Goal: Information Seeking & Learning: Find specific fact

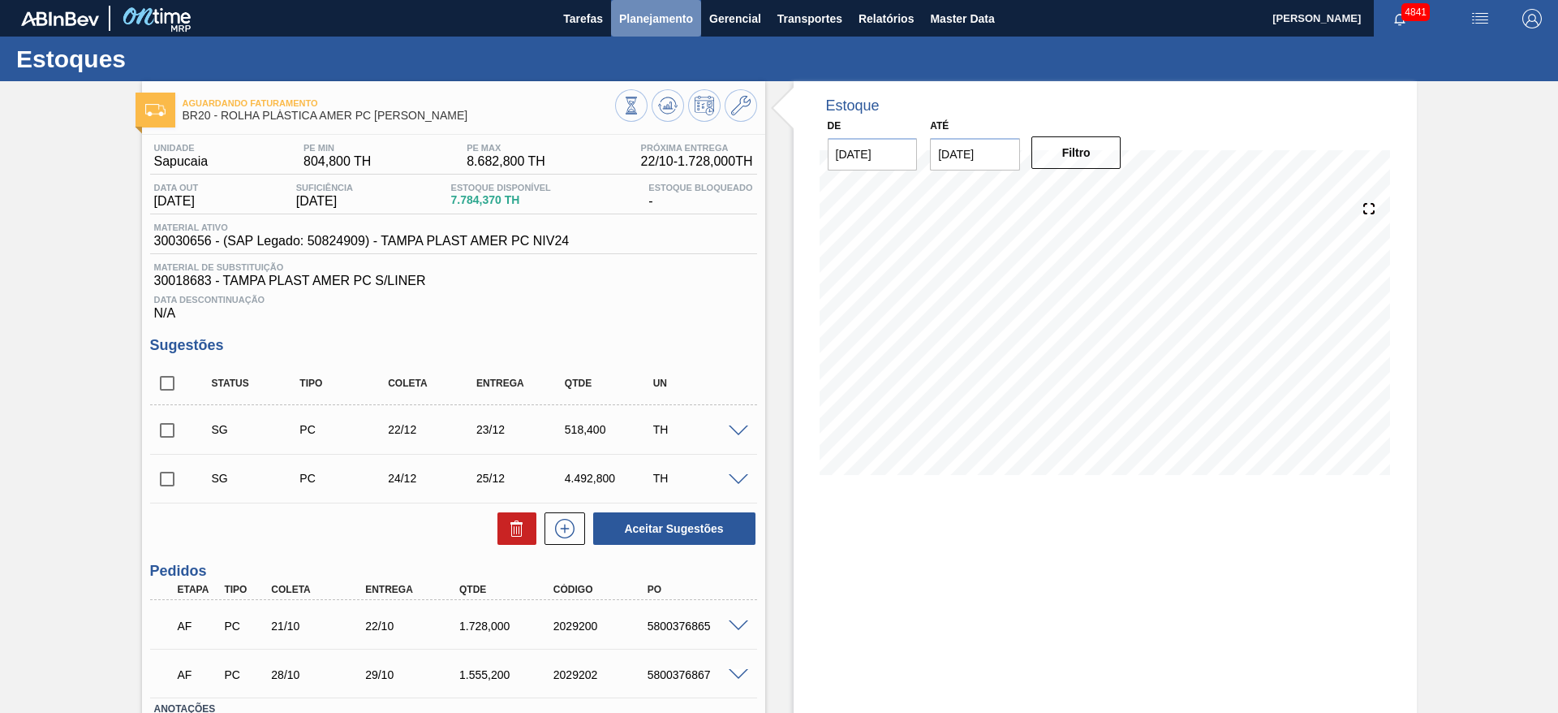
click at [674, 15] on span "Planejamento" at bounding box center [656, 18] width 74 height 19
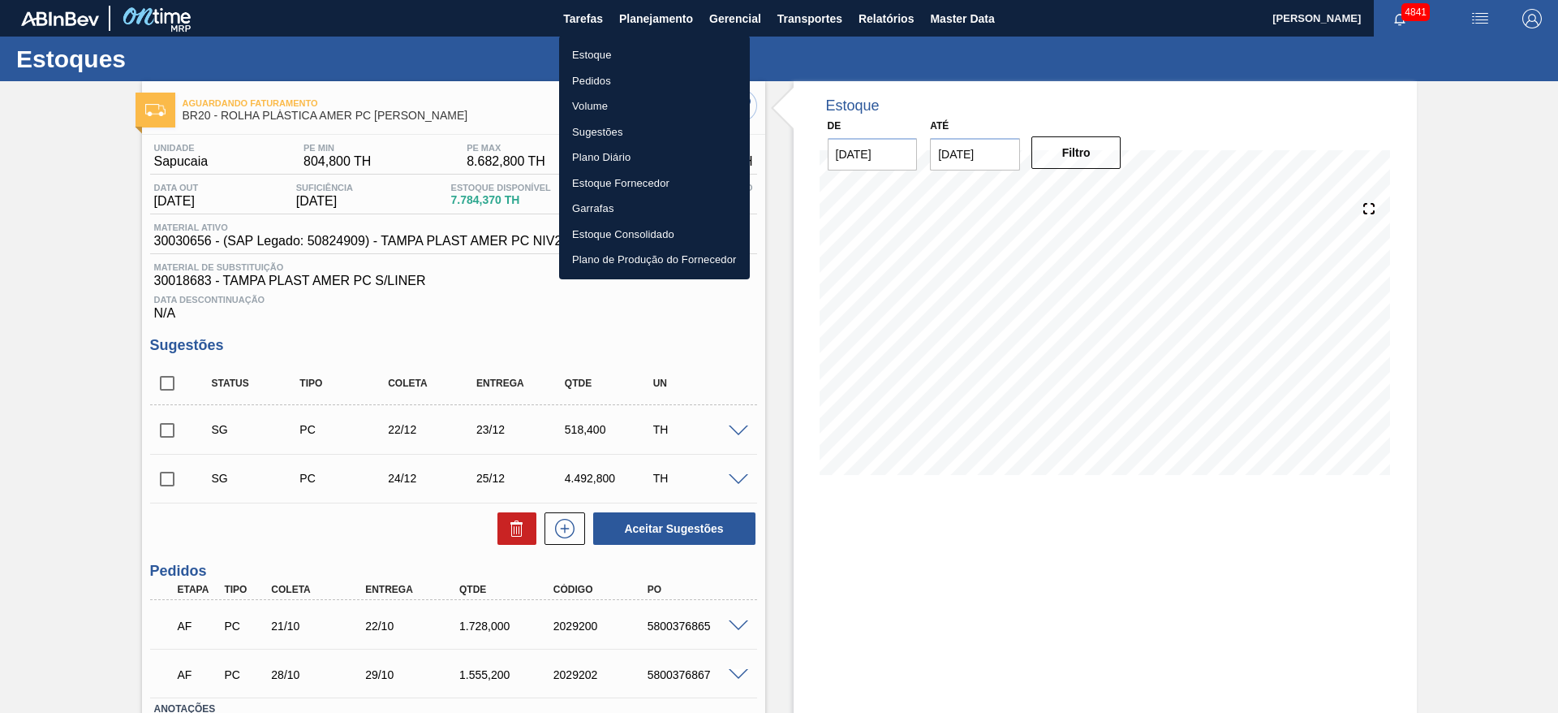
click at [661, 53] on li "Estoque" at bounding box center [654, 55] width 191 height 26
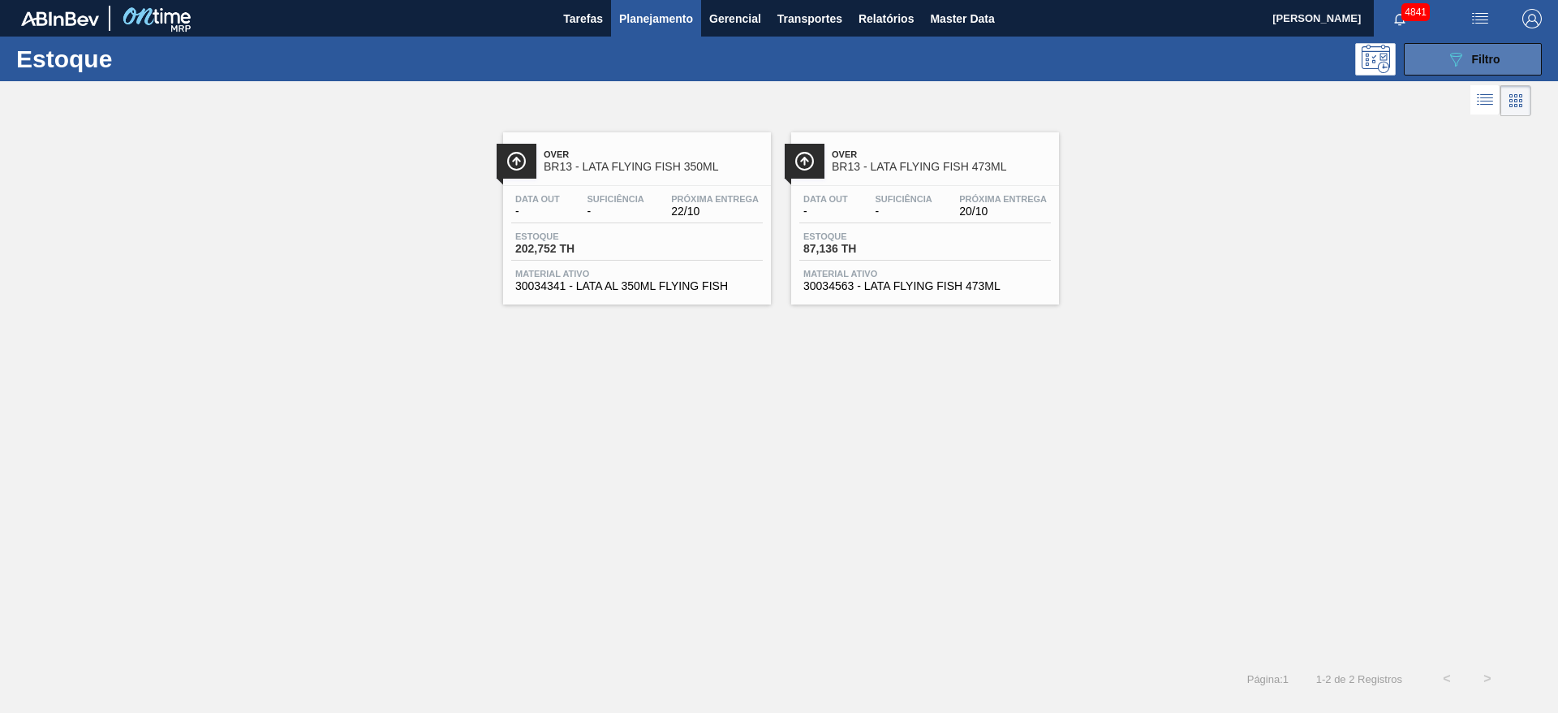
click at [1415, 58] on button "089F7B8B-B2A5-4AFE-B5C0-19BA573D28AC Filtro" at bounding box center [1473, 59] width 138 height 32
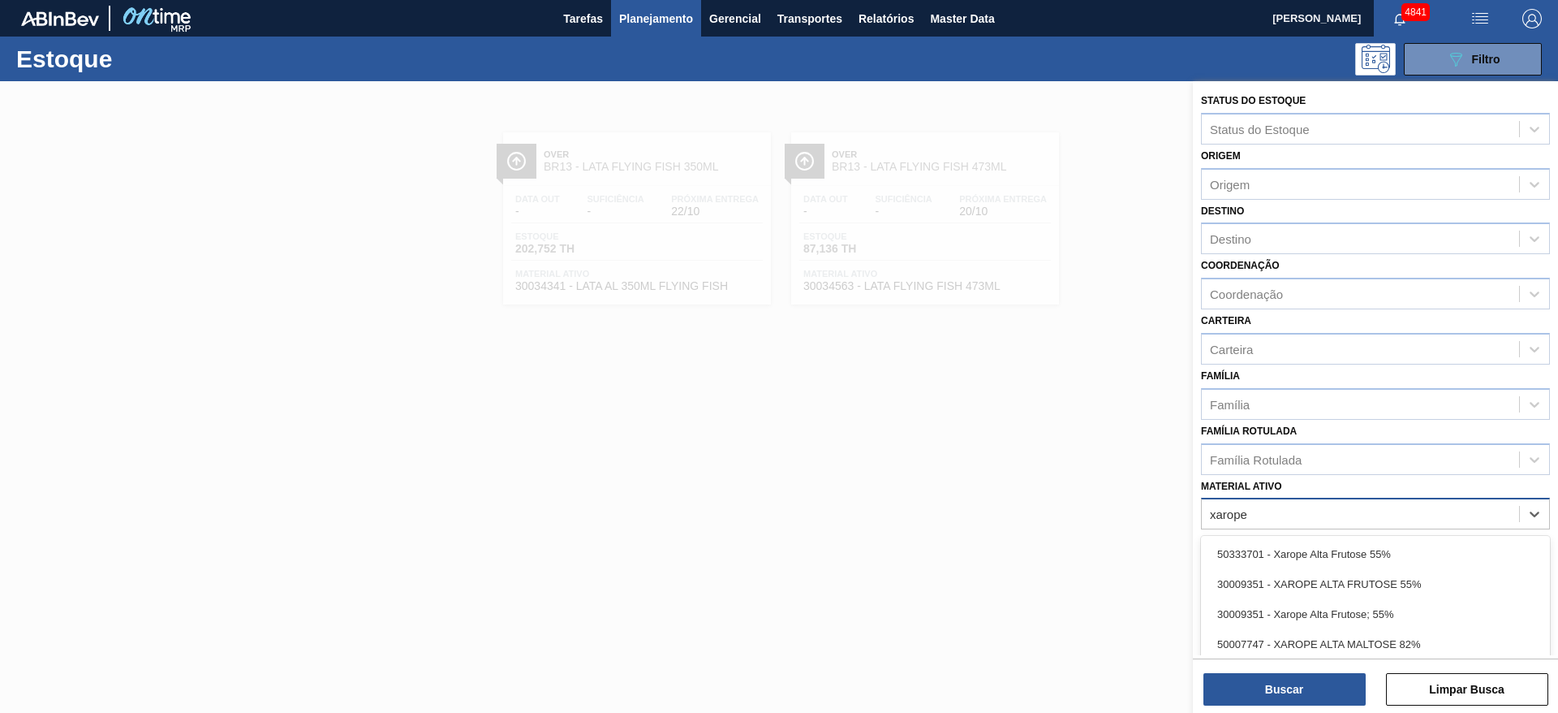
type ativo "xarope a"
click at [1415, 582] on div "30009351 - XAROPE ALTA FRUTOSE 55%" at bounding box center [1375, 584] width 349 height 30
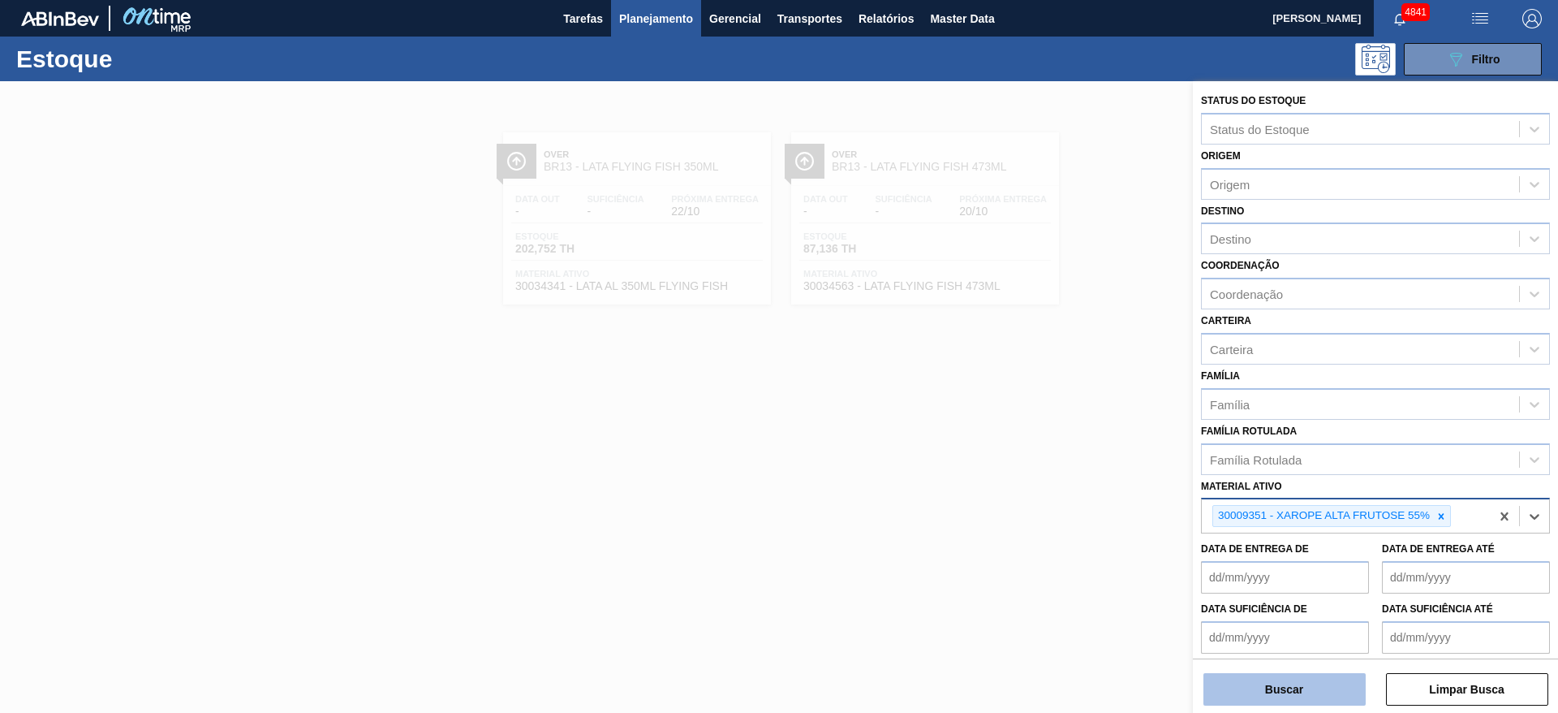
click at [1324, 692] on button "Buscar" at bounding box center [1285, 689] width 162 height 32
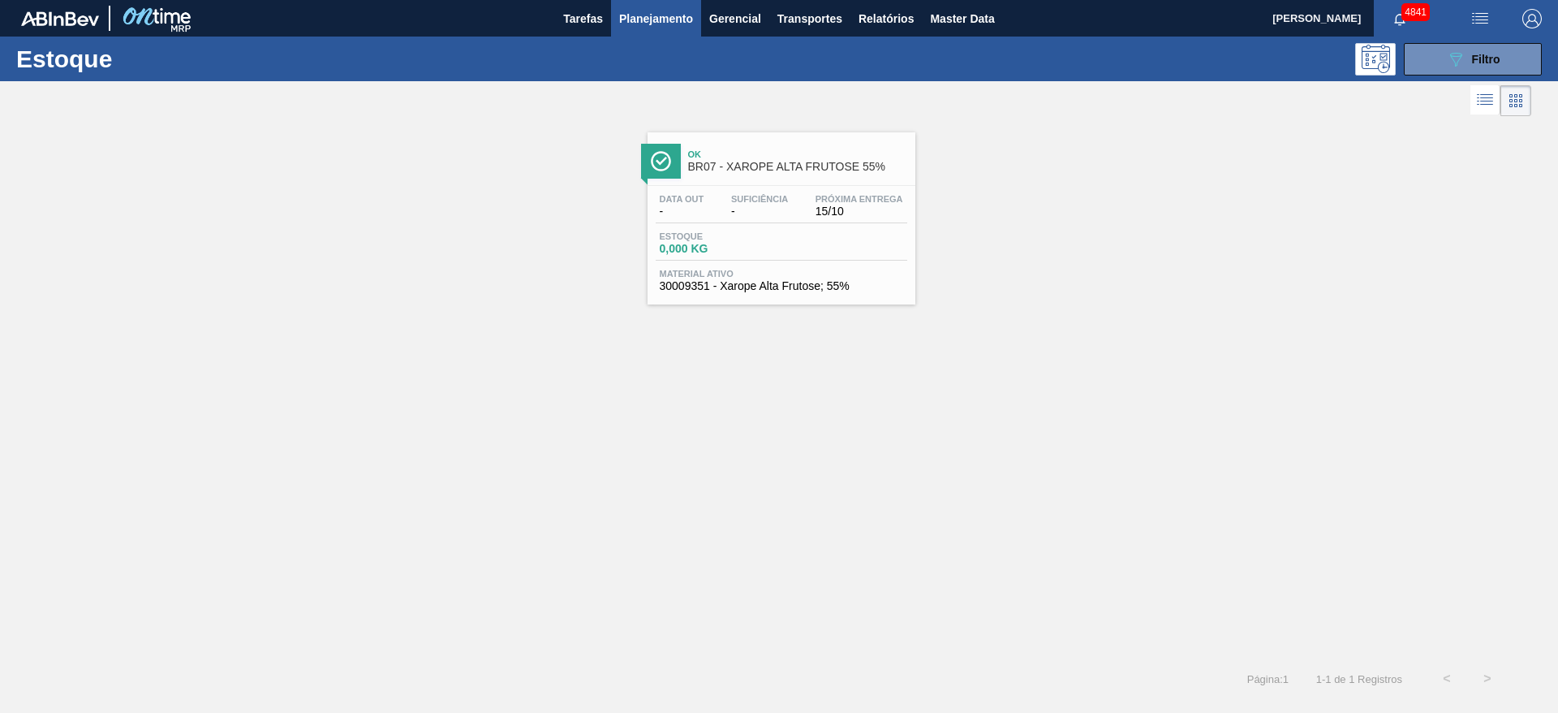
click at [733, 243] on span "0,000 KG" at bounding box center [717, 249] width 114 height 12
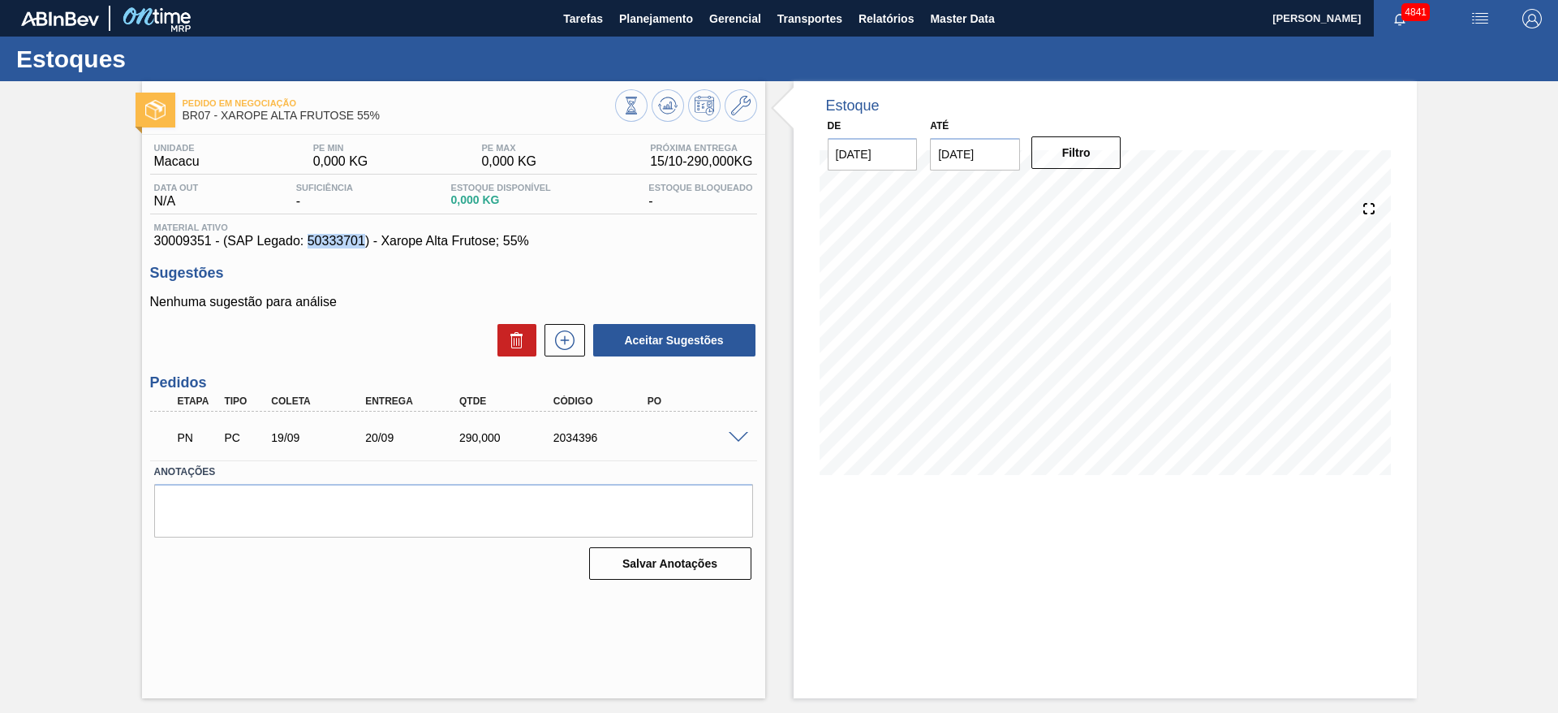
drag, startPoint x: 311, startPoint y: 246, endPoint x: 364, endPoint y: 240, distance: 53.1
click at [364, 240] on span "30009351 - (SAP Legado: 50333701) - Xarope Alta Frutose; 55%" at bounding box center [453, 241] width 599 height 15
copy span "50333701"
drag, startPoint x: 147, startPoint y: 249, endPoint x: 195, endPoint y: 247, distance: 47.9
click at [195, 247] on div "Unidade Macacu PE MIN 0,000 KG PE MAX 0,000 KG Próxima Entrega 15/10 - 290,000 …" at bounding box center [453, 360] width 623 height 450
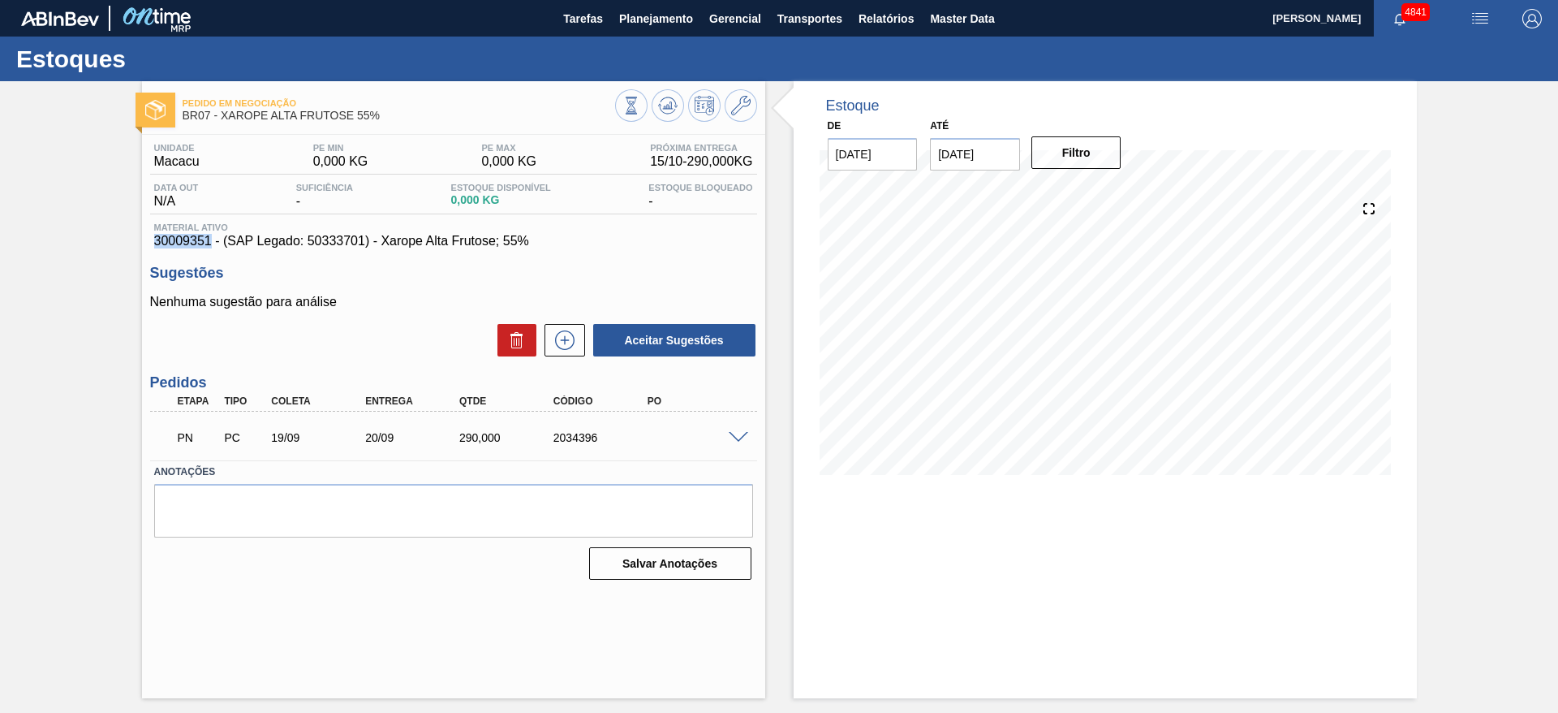
drag, startPoint x: 150, startPoint y: 236, endPoint x: 211, endPoint y: 240, distance: 61.0
click at [211, 240] on div "Material ativo 30009351 - (SAP Legado: 50333701) - Xarope Alta Frutose; 55%" at bounding box center [453, 235] width 607 height 26
copy span "30009351"
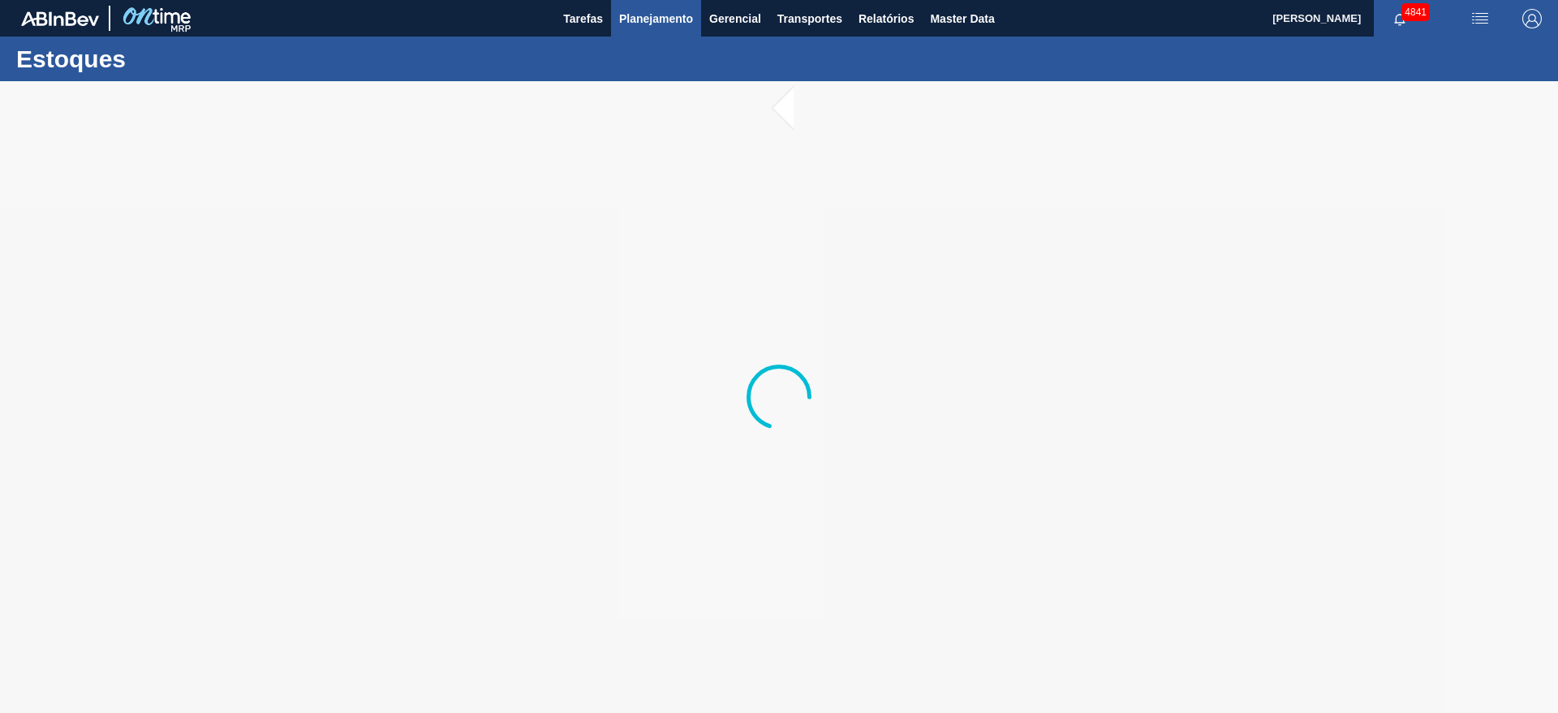
click at [657, 7] on button "Planejamento" at bounding box center [656, 18] width 90 height 37
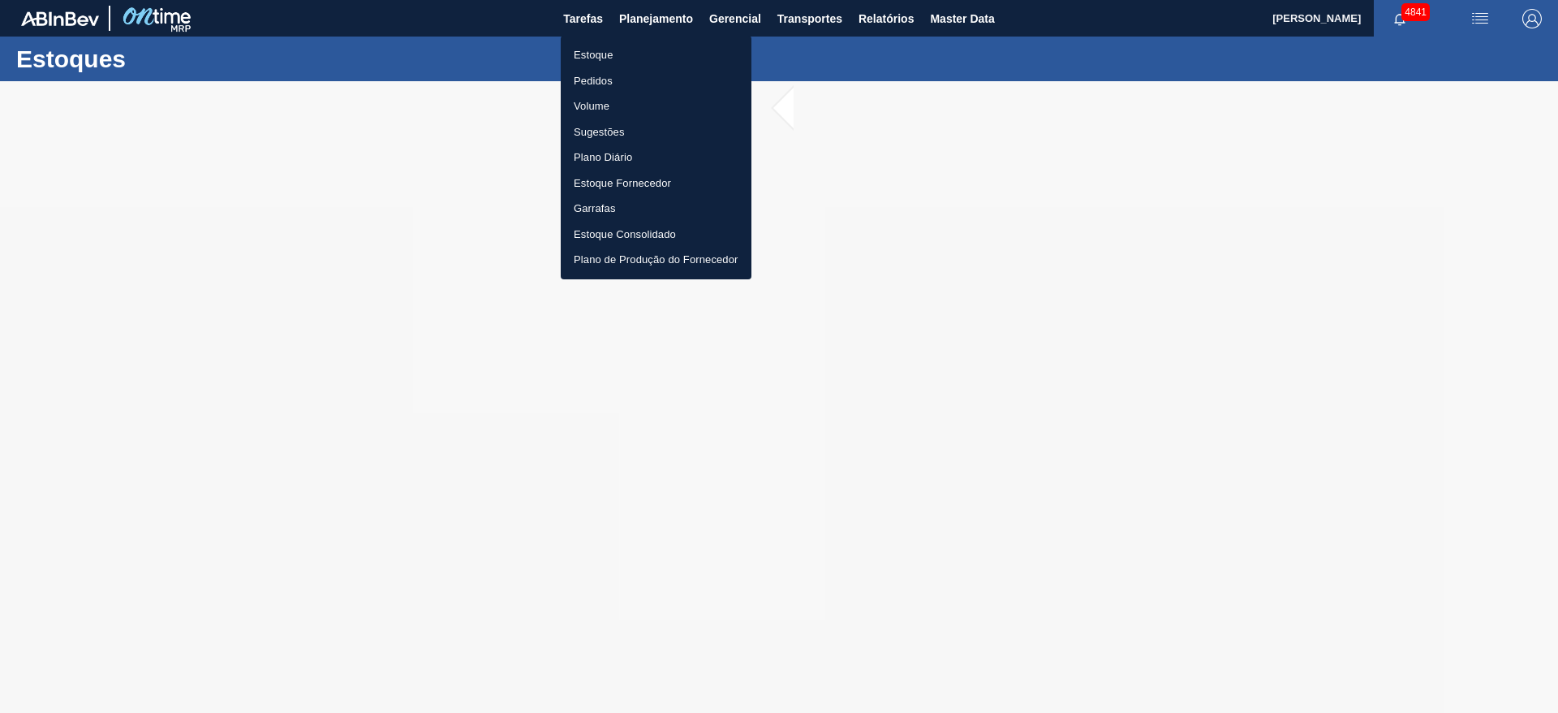
click at [635, 53] on li "Estoque" at bounding box center [656, 55] width 191 height 26
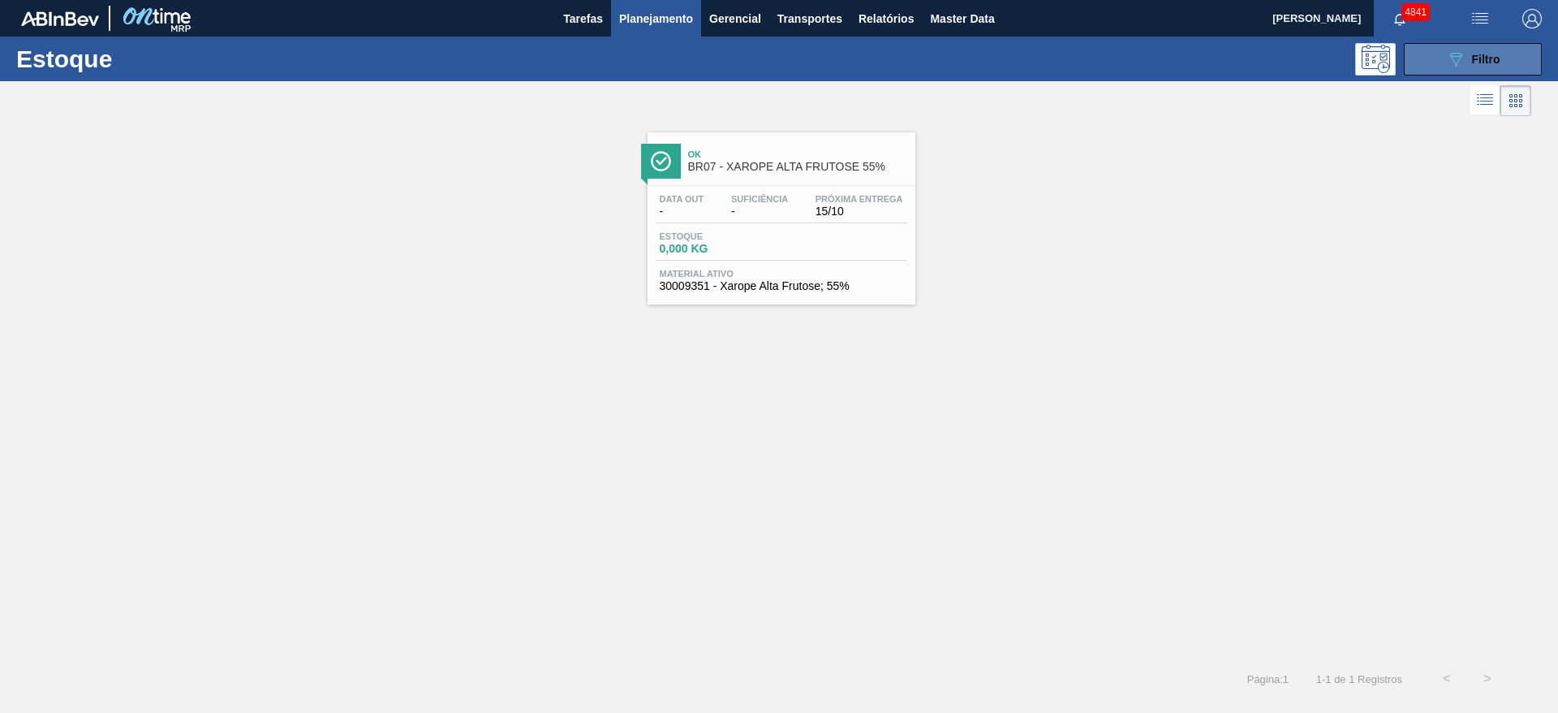
click at [1522, 61] on button "089F7B8B-B2A5-4AFE-B5C0-19BA573D28AC Filtro" at bounding box center [1473, 59] width 138 height 32
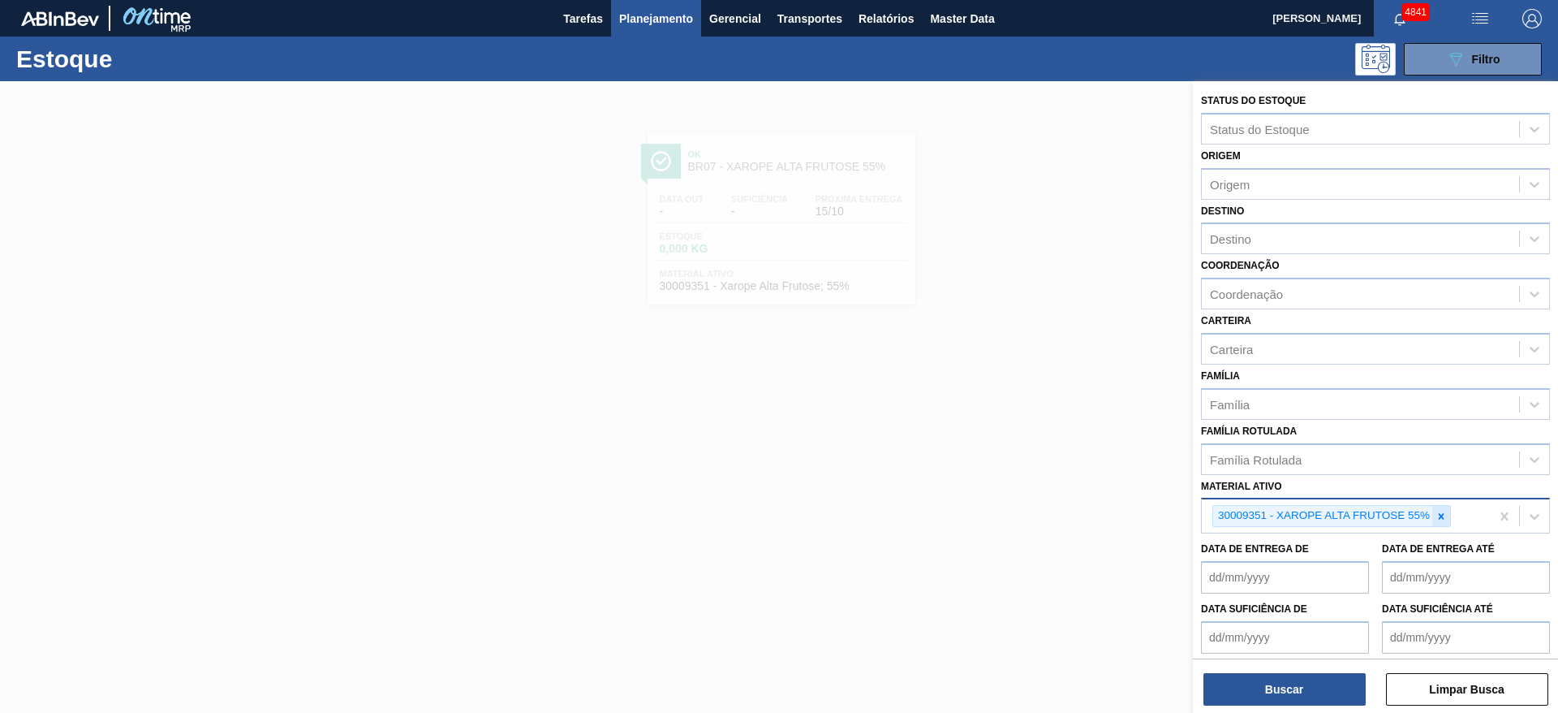
click at [1443, 527] on div "30009351 - XAROPE ALTA FRUTOSE 55%" at bounding box center [1346, 515] width 288 height 33
click at [1437, 516] on icon at bounding box center [1441, 515] width 11 height 11
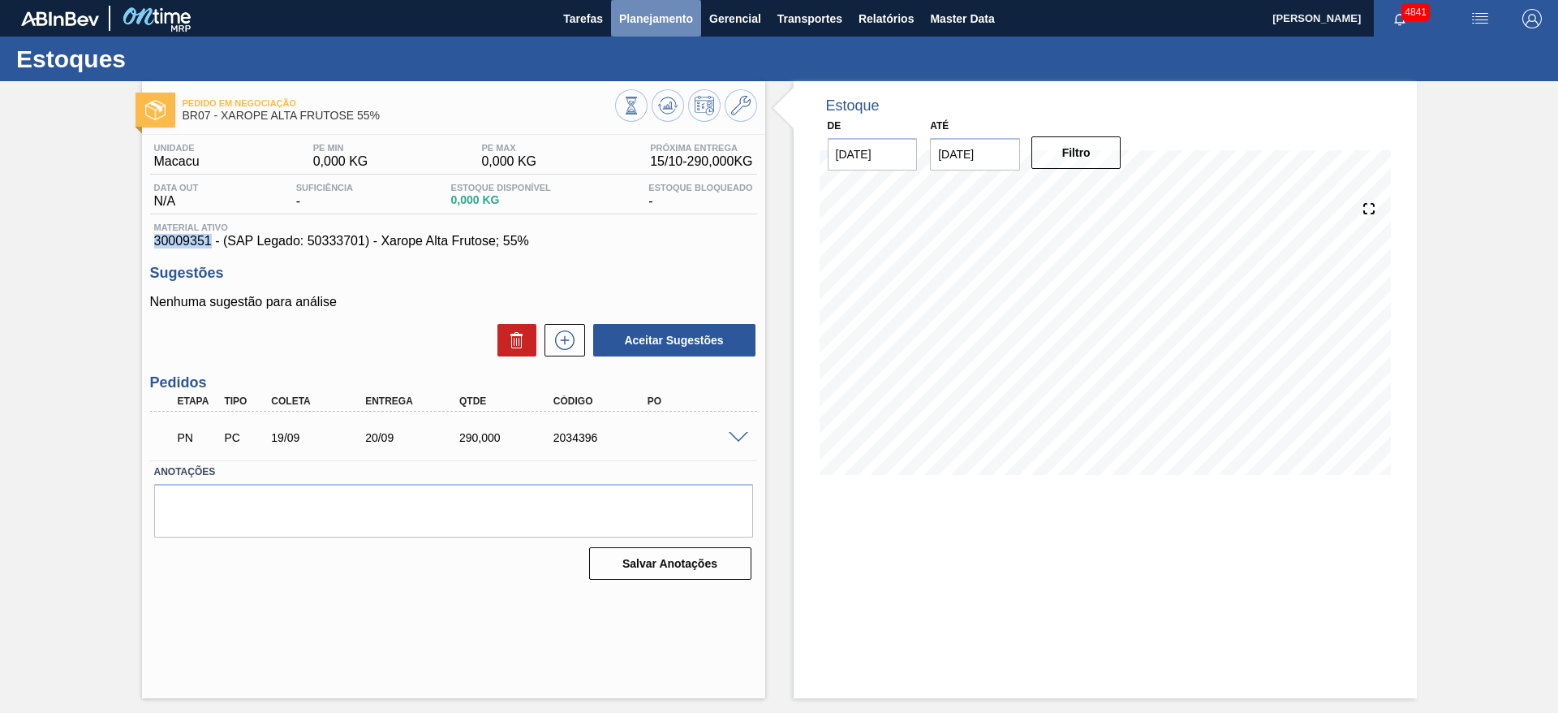
click at [669, 28] on button "Planejamento" at bounding box center [656, 18] width 90 height 37
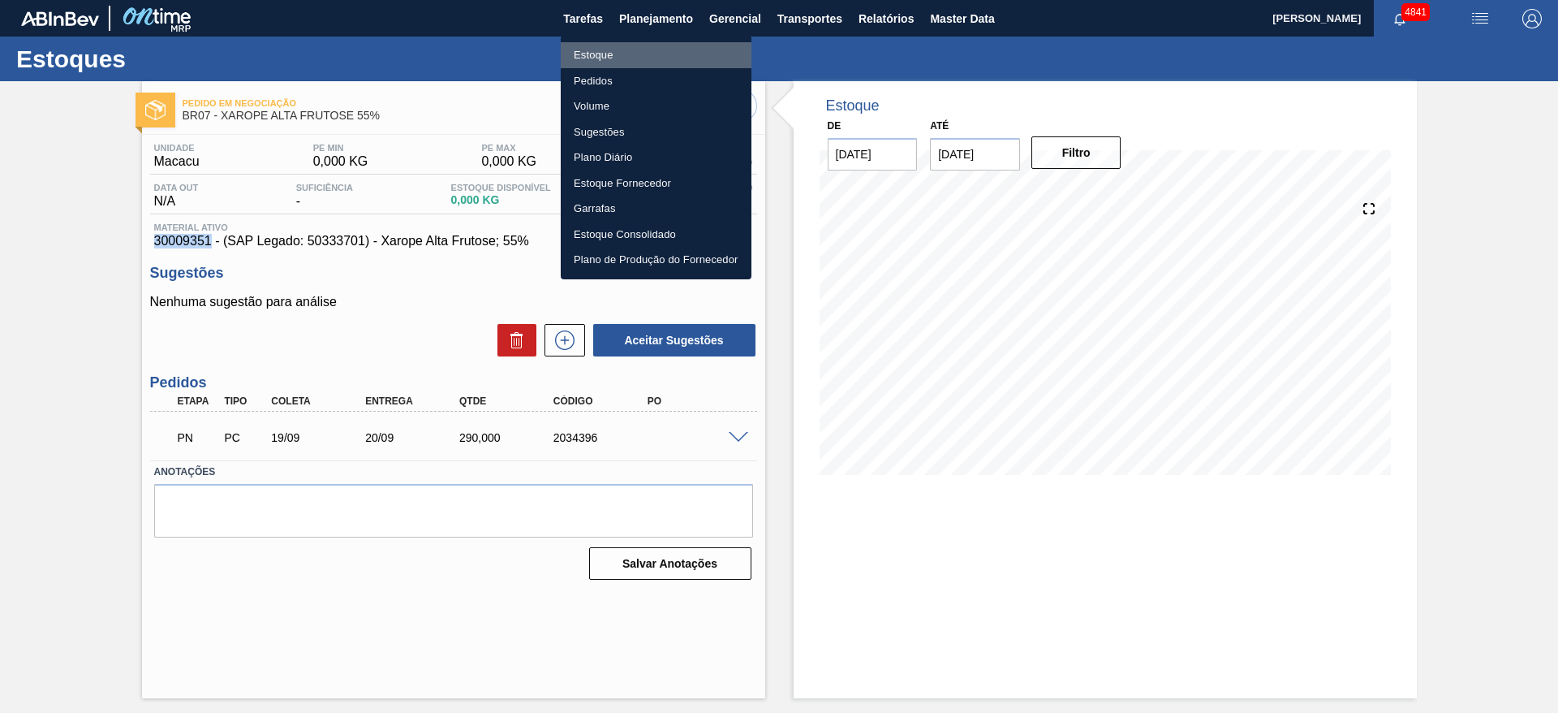
click at [673, 56] on li "Estoque" at bounding box center [656, 55] width 191 height 26
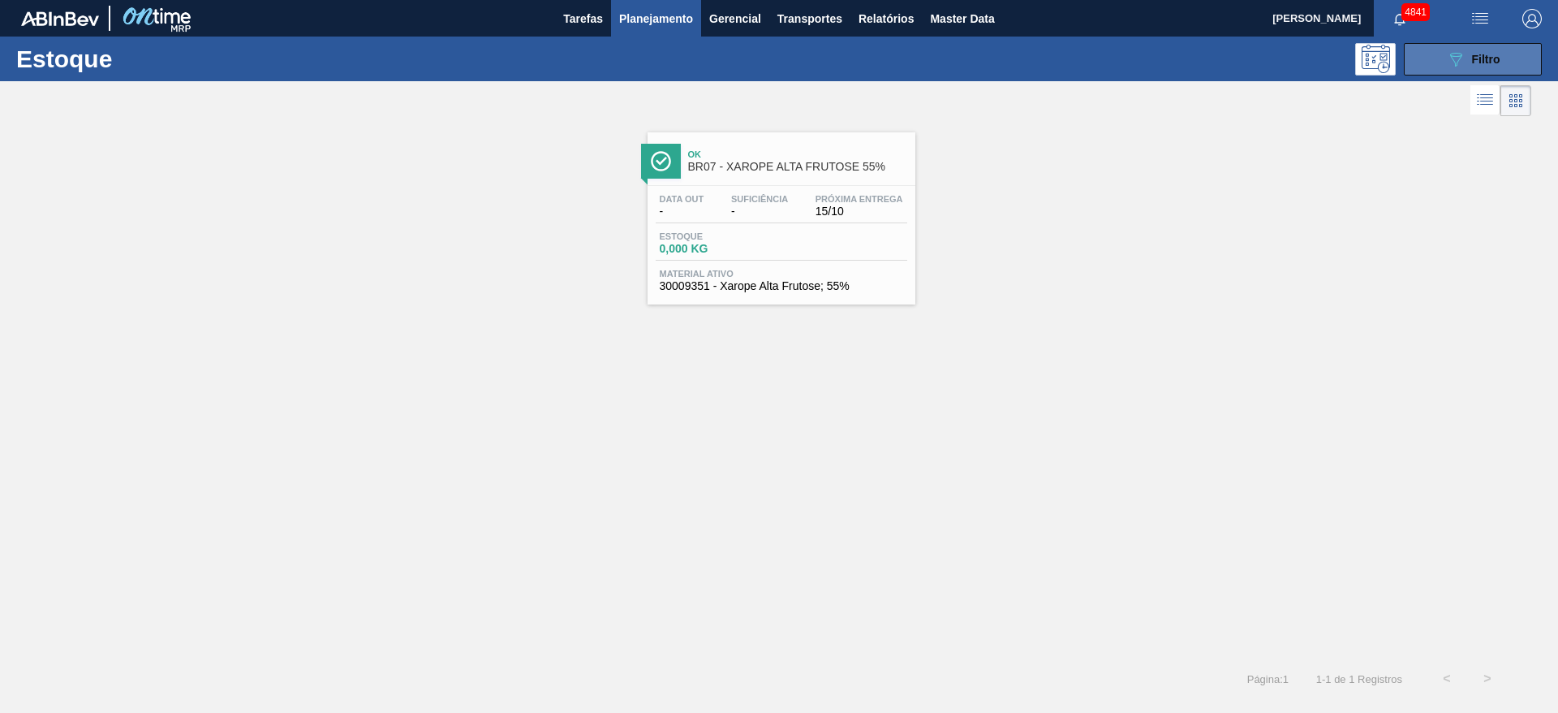
click at [1452, 50] on icon "089F7B8B-B2A5-4AFE-B5C0-19BA573D28AC" at bounding box center [1455, 59] width 19 height 19
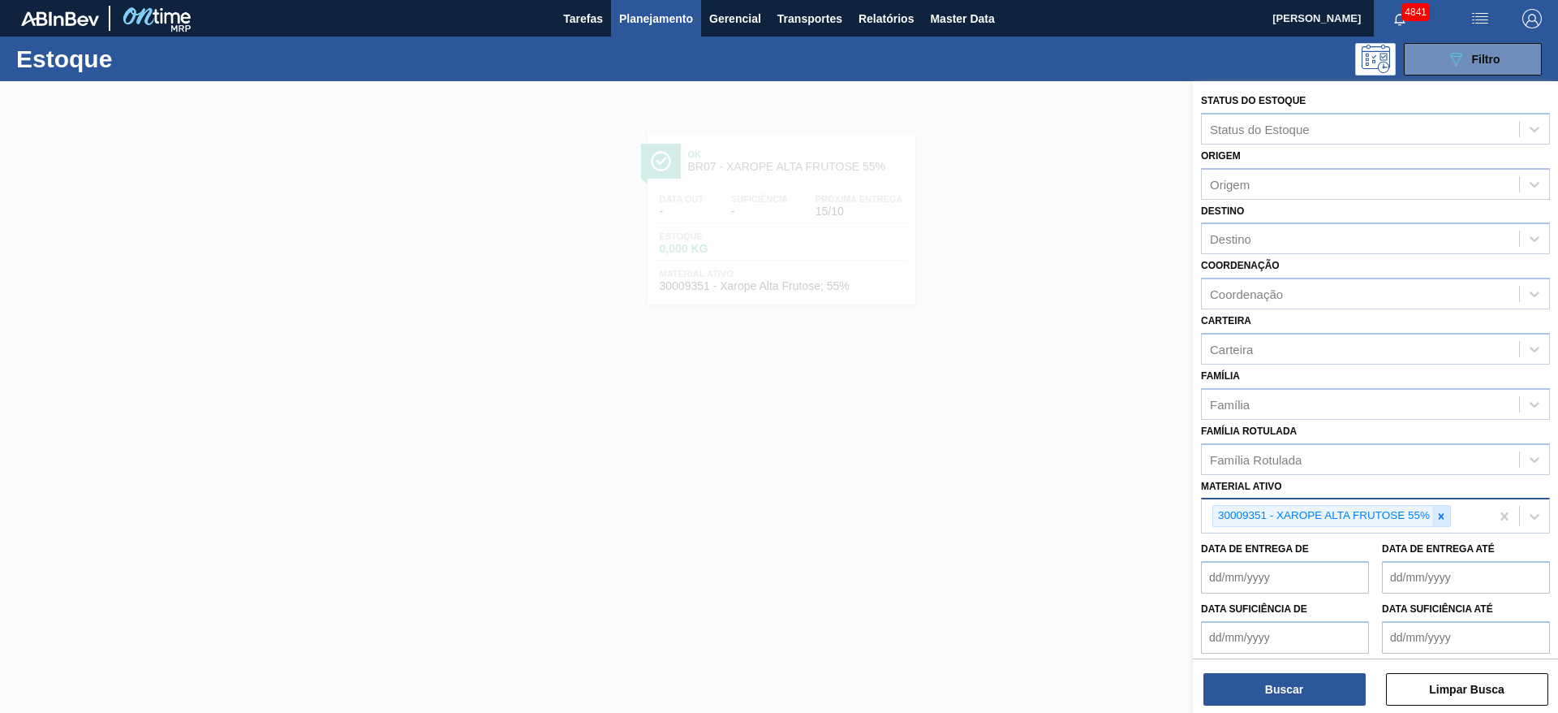
click at [1442, 515] on icon at bounding box center [1442, 516] width 6 height 6
click at [754, 238] on div at bounding box center [779, 437] width 1558 height 713
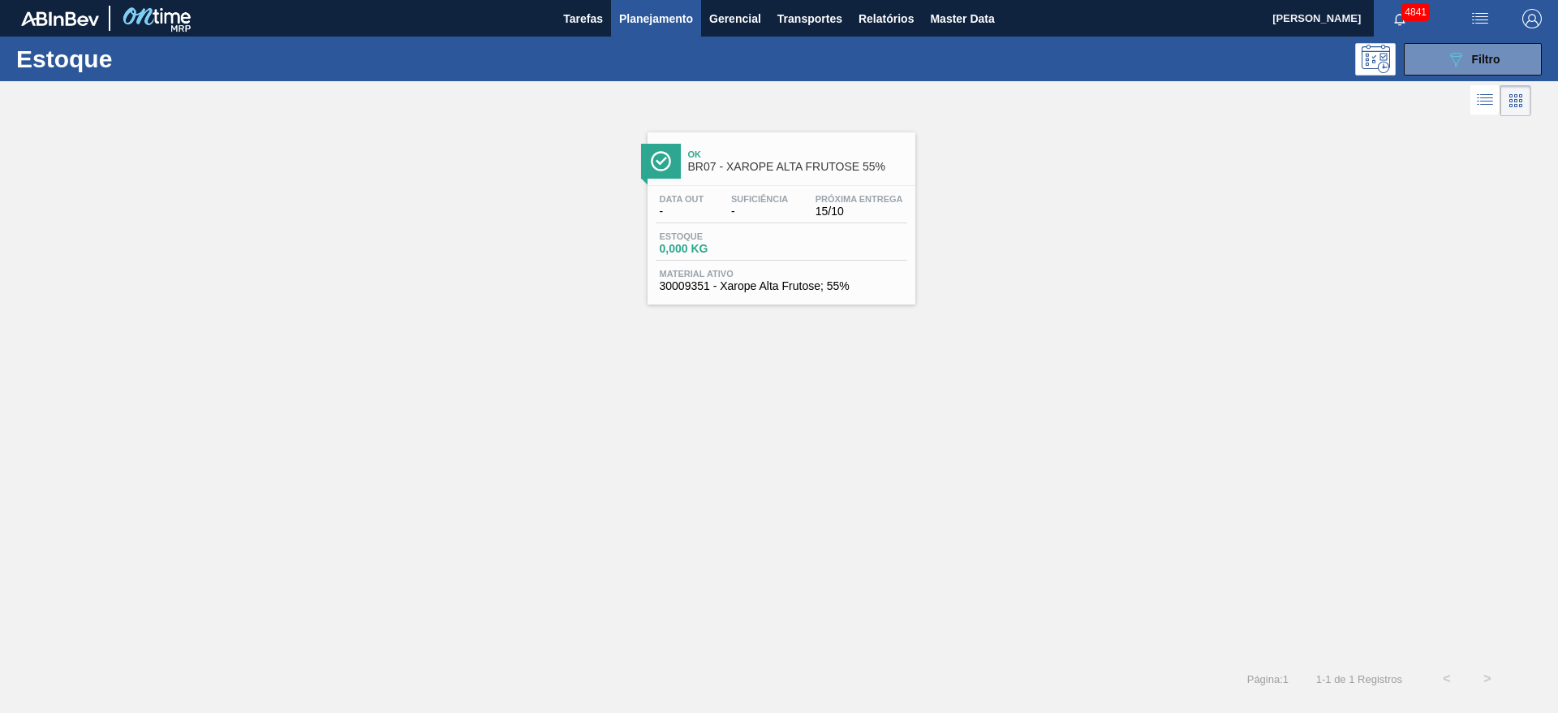
click at [753, 238] on span "Estoque" at bounding box center [717, 236] width 114 height 10
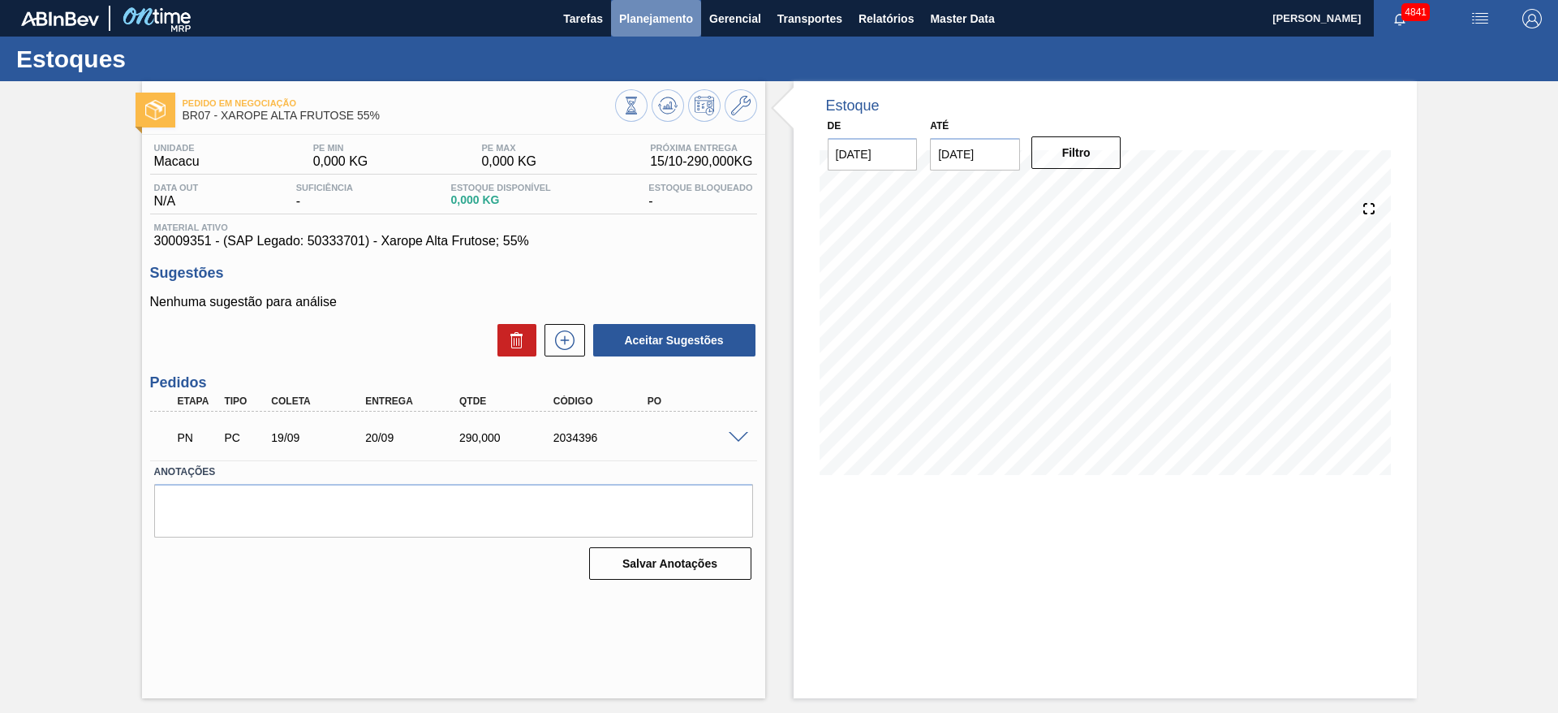
click at [647, 15] on span "Planejamento" at bounding box center [656, 18] width 74 height 19
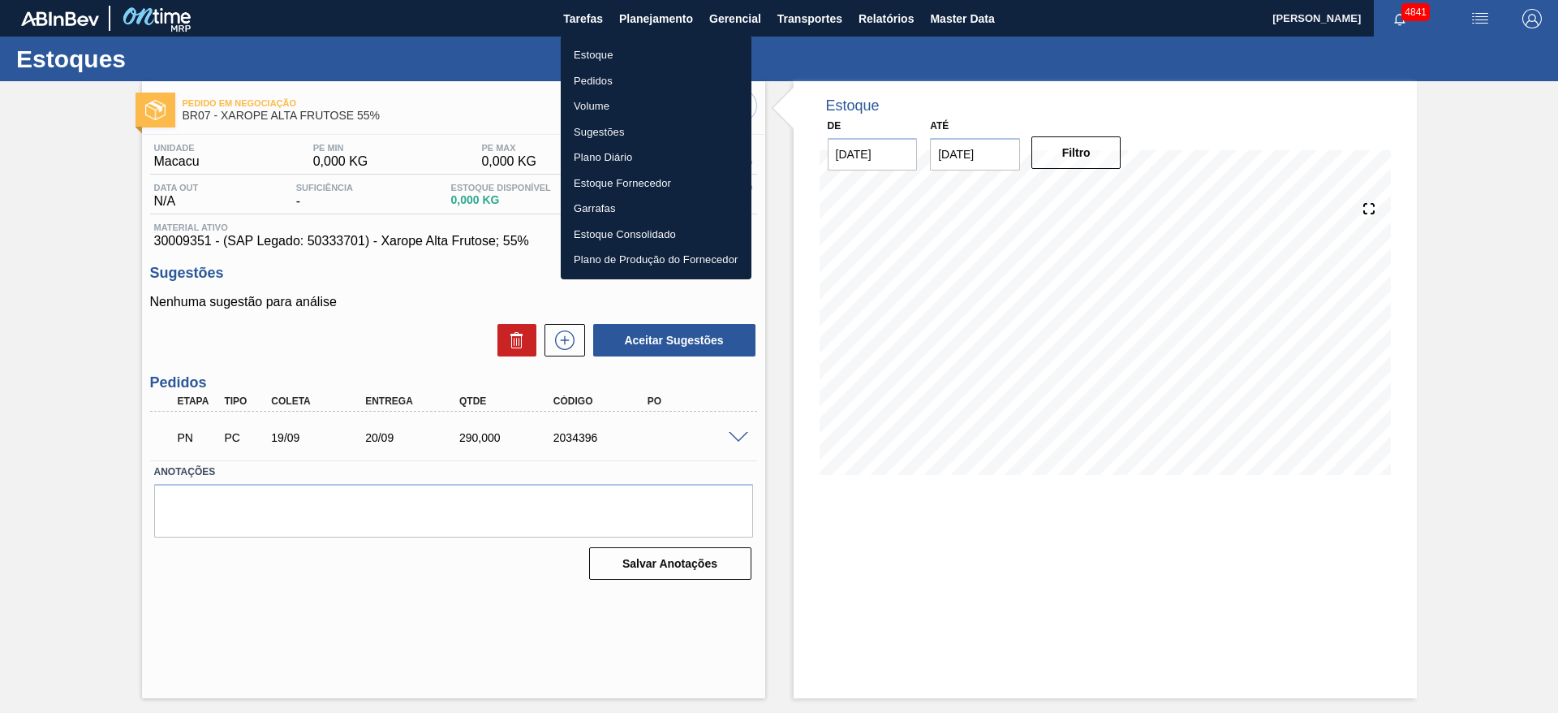
click at [671, 53] on li "Estoque" at bounding box center [656, 55] width 191 height 26
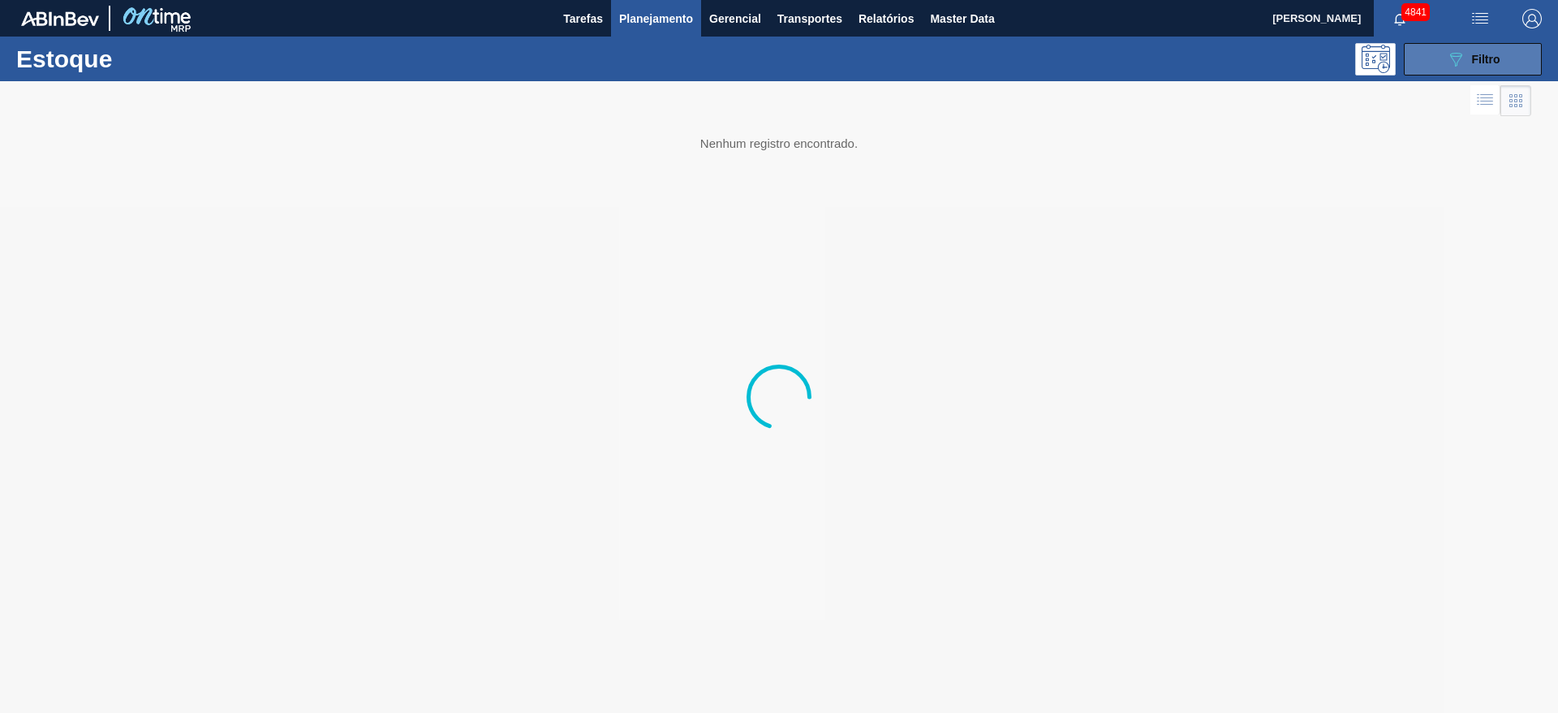
click at [1526, 58] on button "089F7B8B-B2A5-4AFE-B5C0-19BA573D28AC Filtro" at bounding box center [1473, 59] width 138 height 32
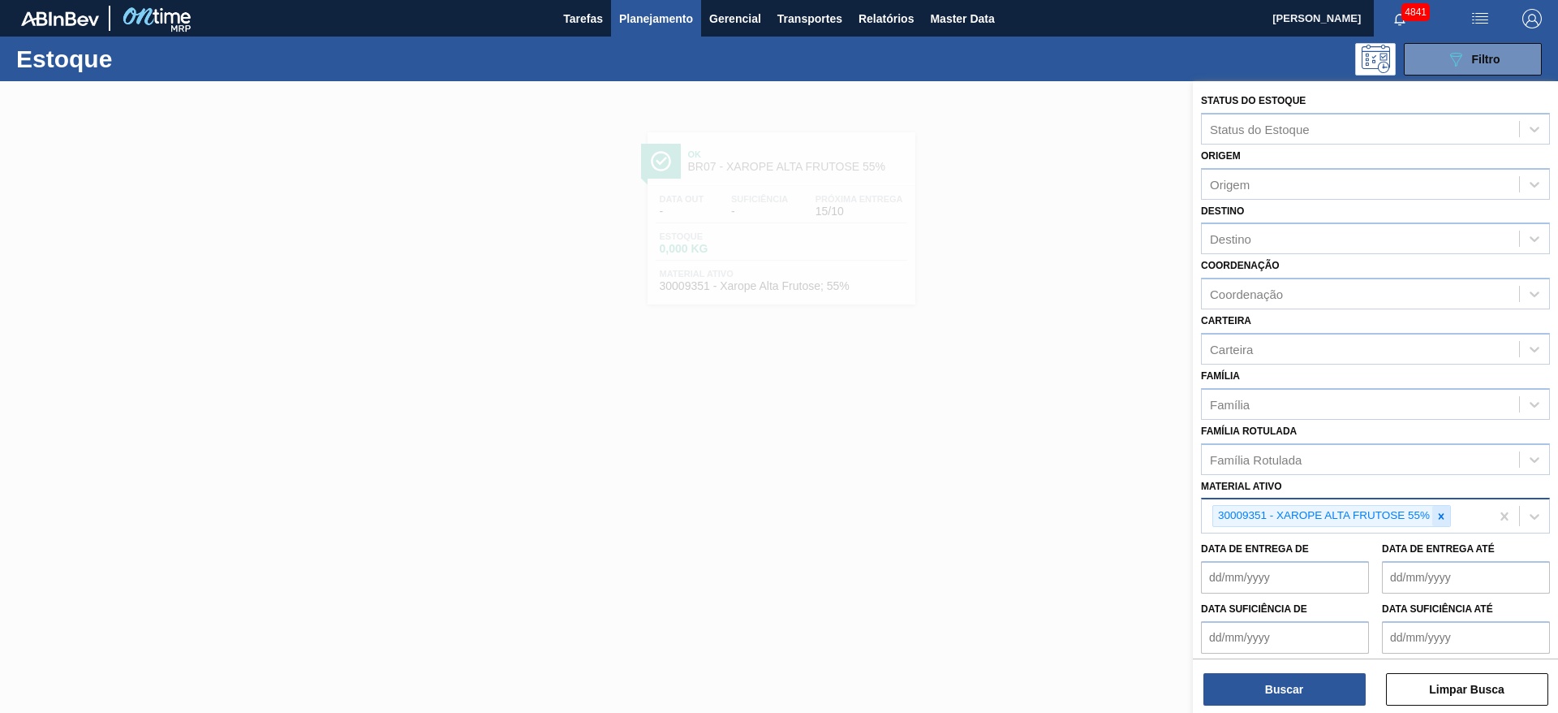
click at [1438, 510] on icon at bounding box center [1441, 515] width 11 height 11
paste ativo "30034488"
type ativo "30034488"
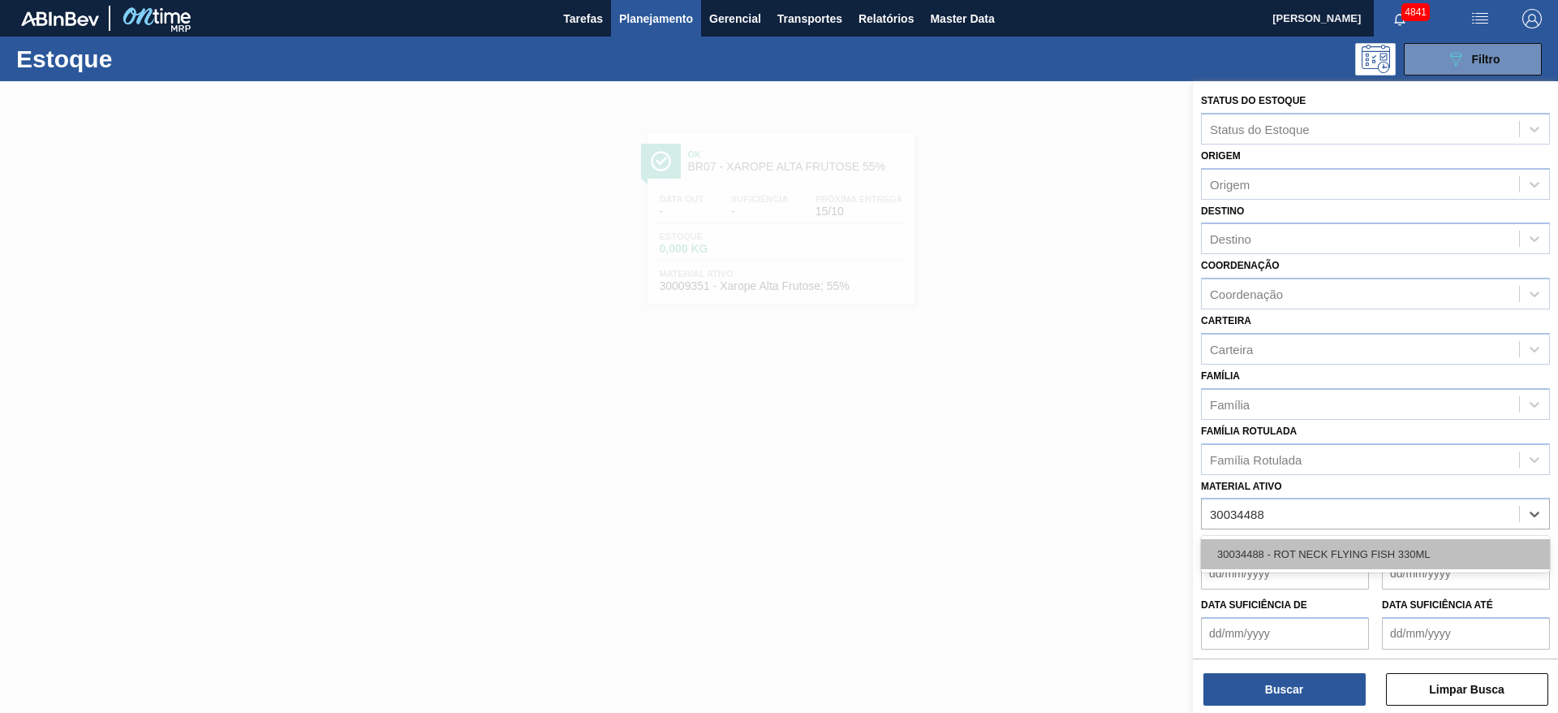
click at [1389, 560] on div "30034488 - ROT NECK FLYING FISH 330ML" at bounding box center [1375, 554] width 349 height 30
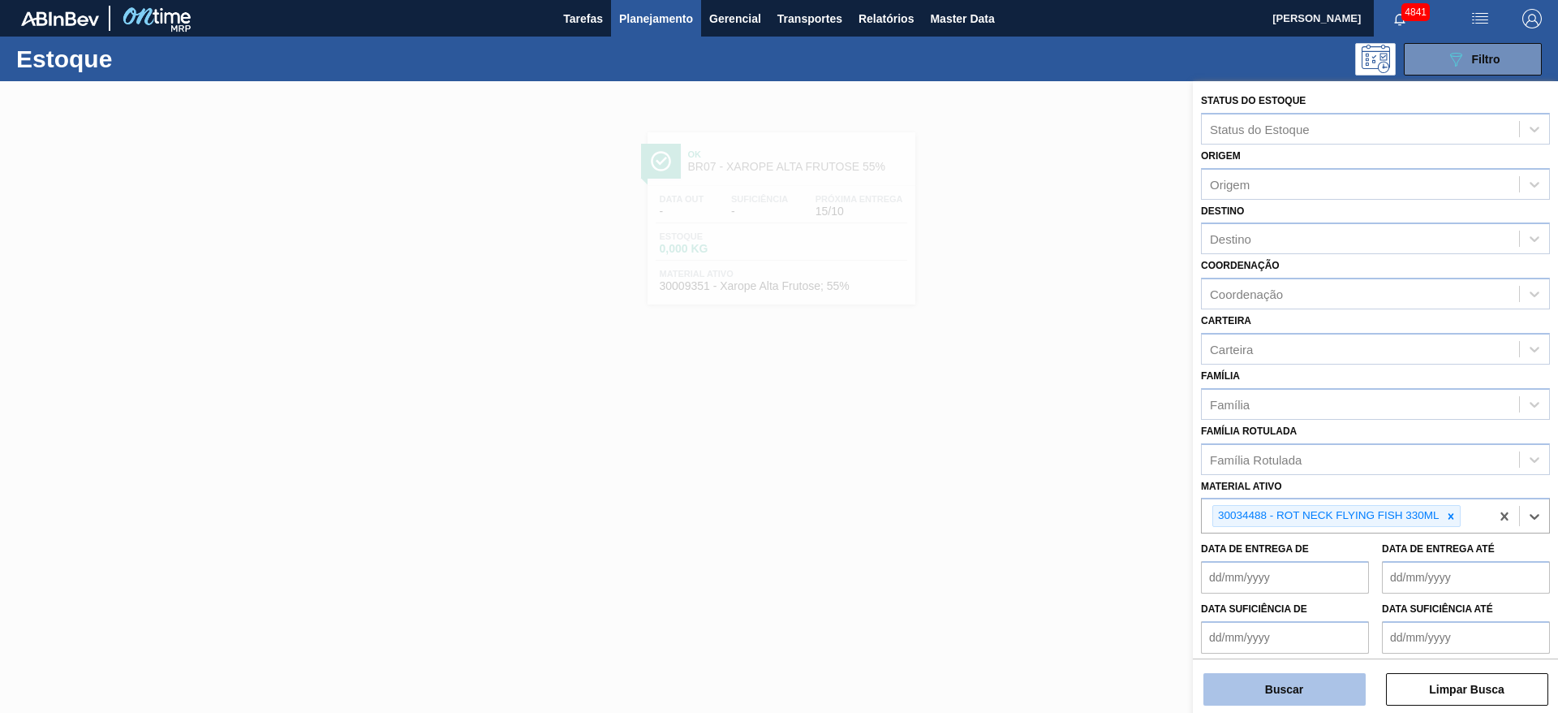
click at [1277, 692] on button "Buscar" at bounding box center [1285, 689] width 162 height 32
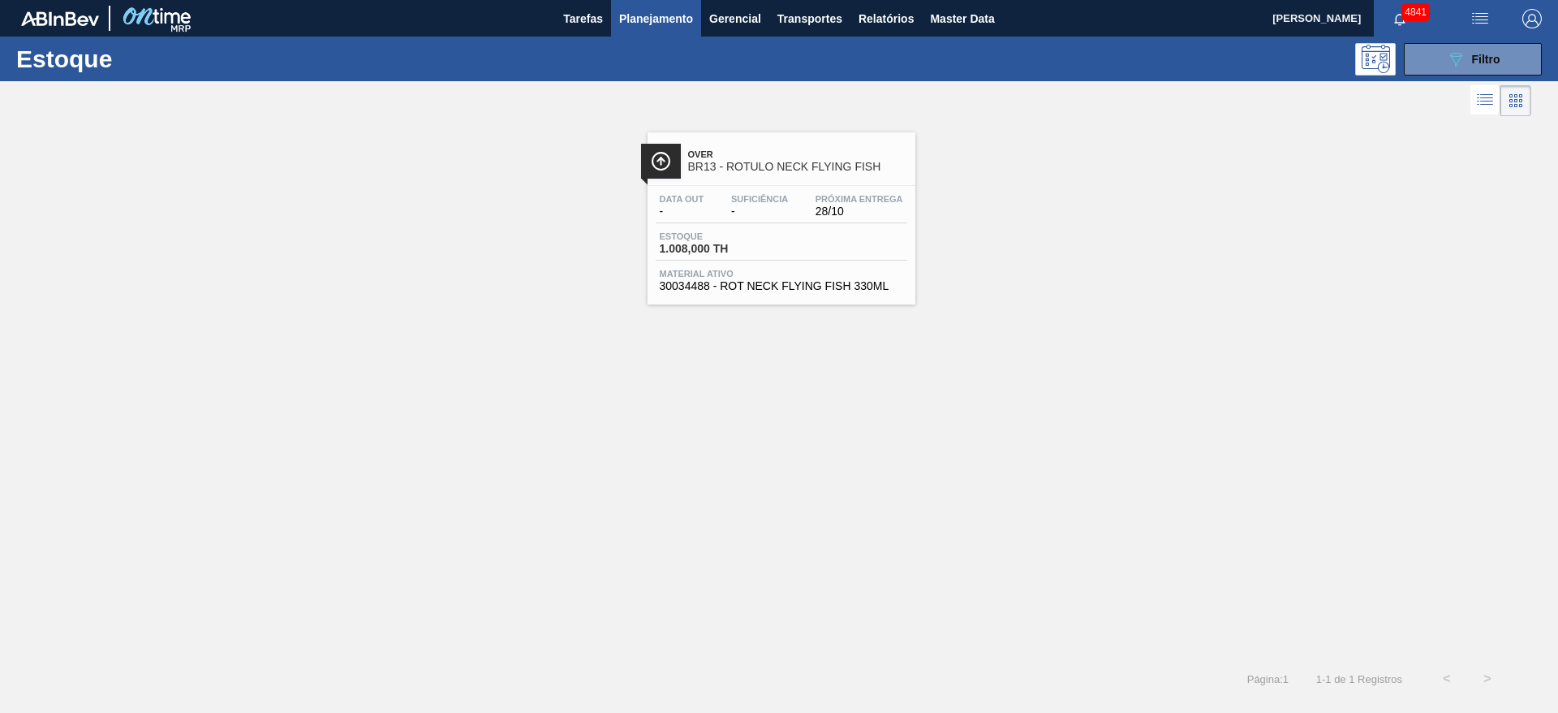
click at [775, 254] on div "Estoque 1.008,000 TH" at bounding box center [717, 243] width 122 height 24
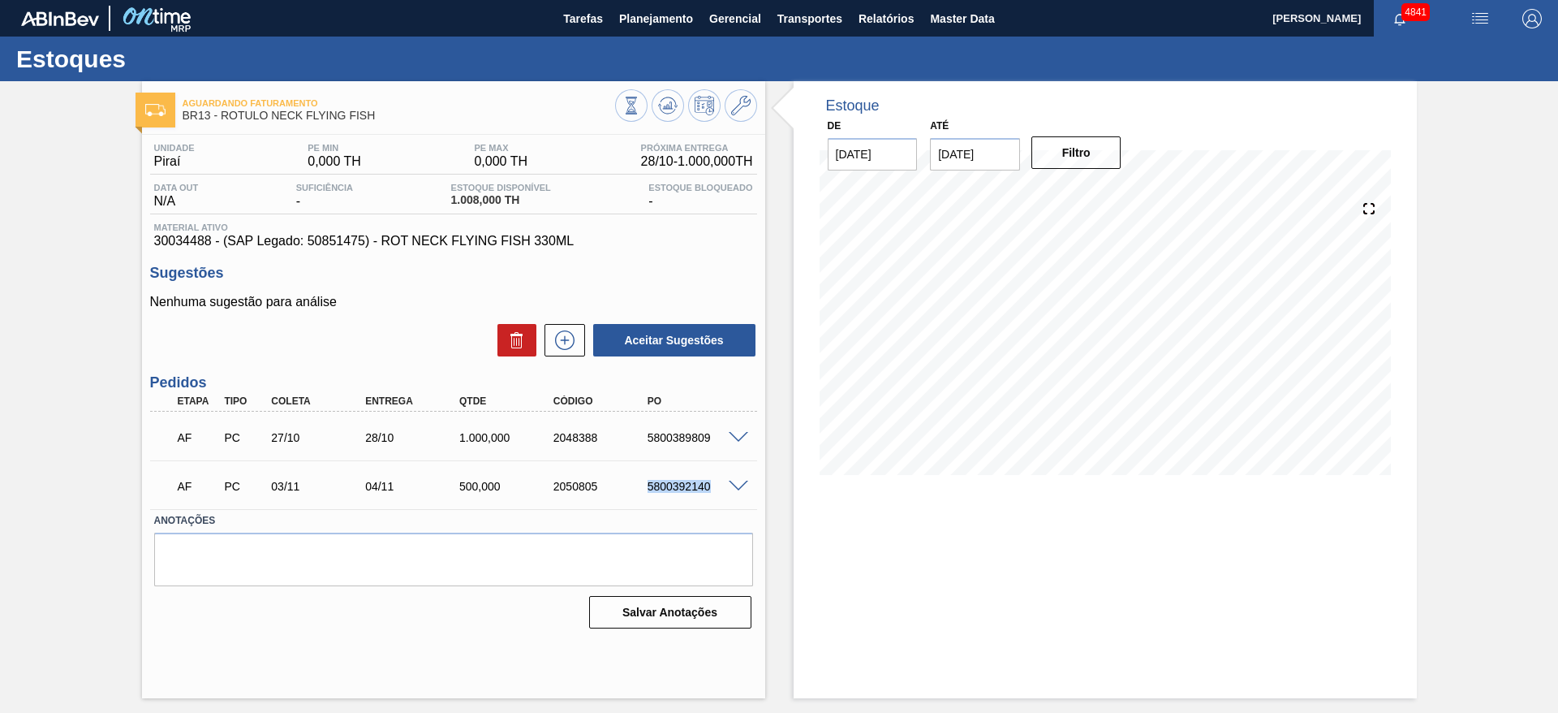
drag, startPoint x: 643, startPoint y: 494, endPoint x: 708, endPoint y: 491, distance: 65.8
click at [708, 491] on div "AF PC 03/11 04/11 500,000 2050805 5800392140" at bounding box center [449, 484] width 564 height 32
copy div "5800392140"
